Goal: Transaction & Acquisition: Register for event/course

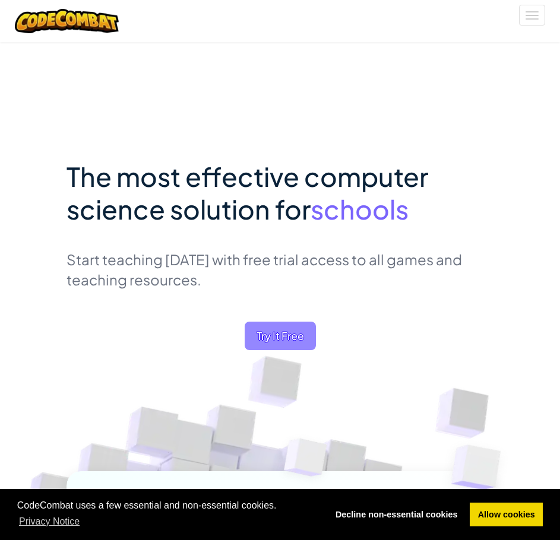
click at [287, 336] on span "Try It Free" at bounding box center [280, 336] width 71 height 29
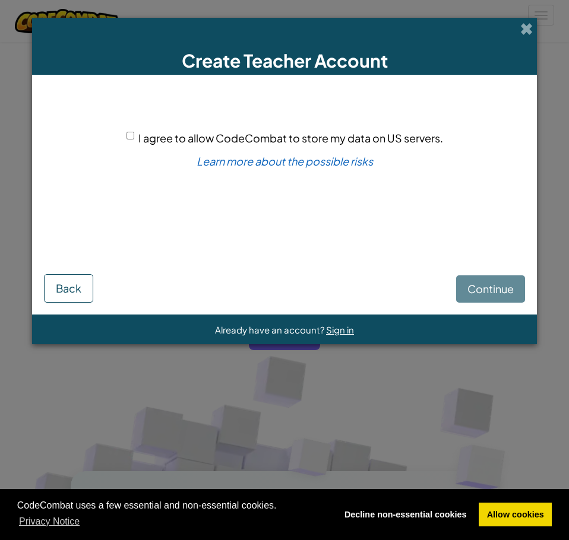
click at [145, 140] on span "I agree to allow CodeCombat to store my data on US servers." at bounding box center [290, 138] width 305 height 14
click at [134, 140] on input "I agree to allow CodeCombat to store my data on US servers." at bounding box center [131, 136] width 8 height 8
checkbox input "true"
click at [494, 295] on span "Continue" at bounding box center [490, 289] width 46 height 14
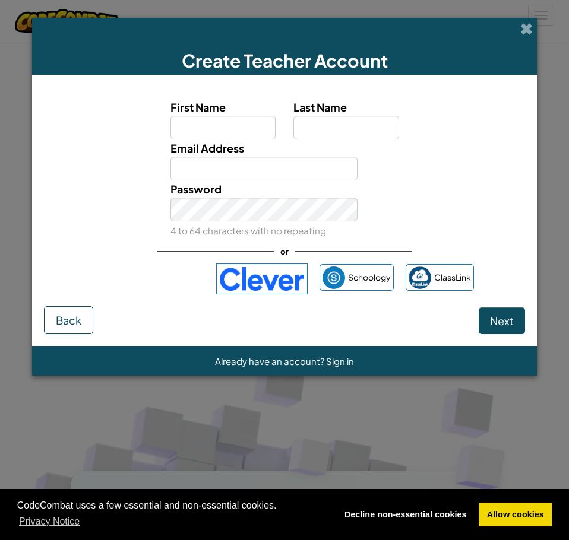
click at [339, 402] on div "Create Teacher Account First Name Last Name Email Address Password 4 to 64 char…" at bounding box center [284, 270] width 569 height 540
click at [524, 31] on span at bounding box center [526, 29] width 12 height 12
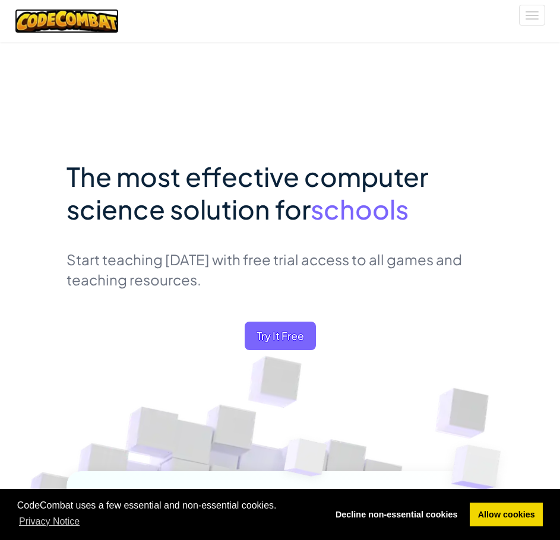
click at [75, 20] on img at bounding box center [67, 21] width 104 height 24
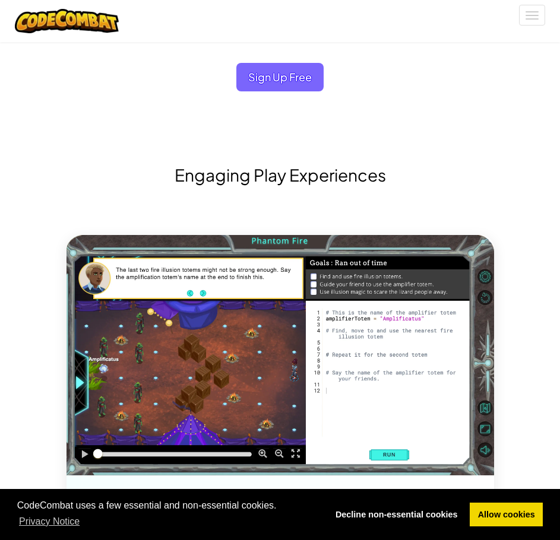
scroll to position [1722, 0]
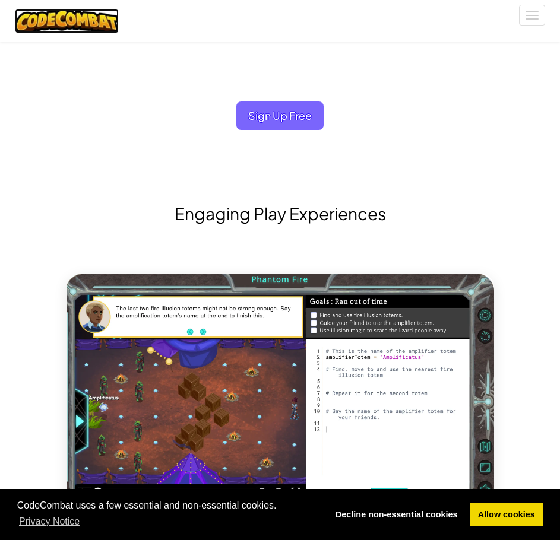
click at [71, 26] on img at bounding box center [67, 21] width 104 height 24
click at [537, 10] on button "Toggle navigation" at bounding box center [532, 15] width 26 height 21
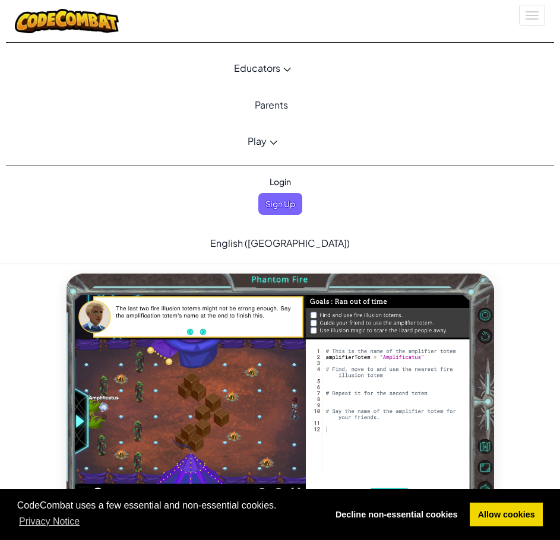
click at [276, 138] on link "Play" at bounding box center [262, 141] width 530 height 32
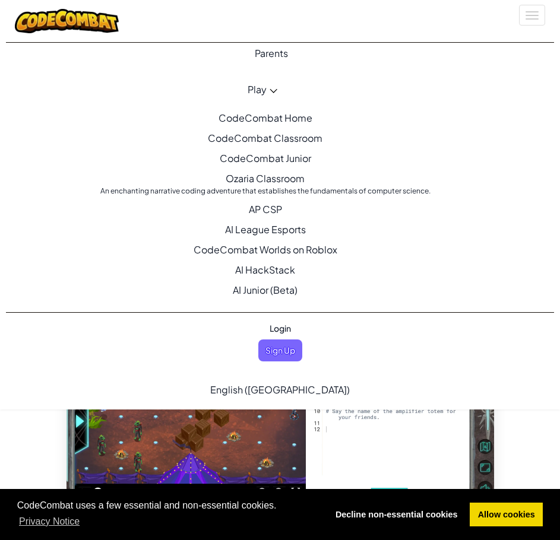
scroll to position [52, 0]
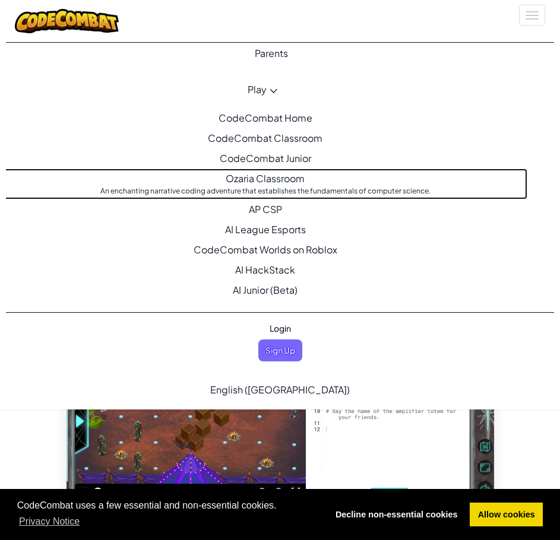
click at [273, 187] on div "An enchanting narrative coding adventure that establishes the fundamentals of c…" at bounding box center [265, 191] width 507 height 11
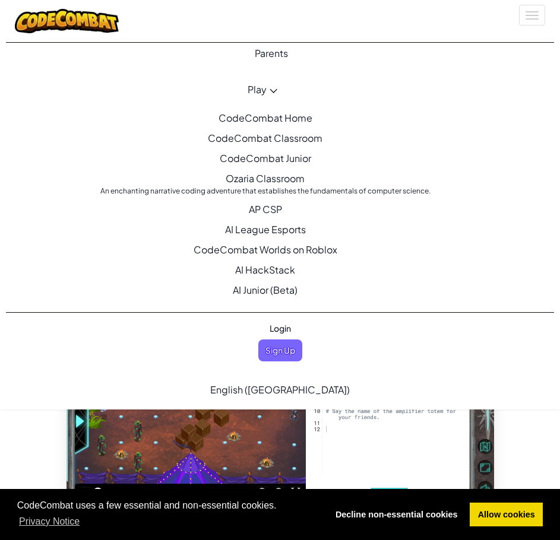
scroll to position [0, 0]
